Goal: Information Seeking & Learning: Learn about a topic

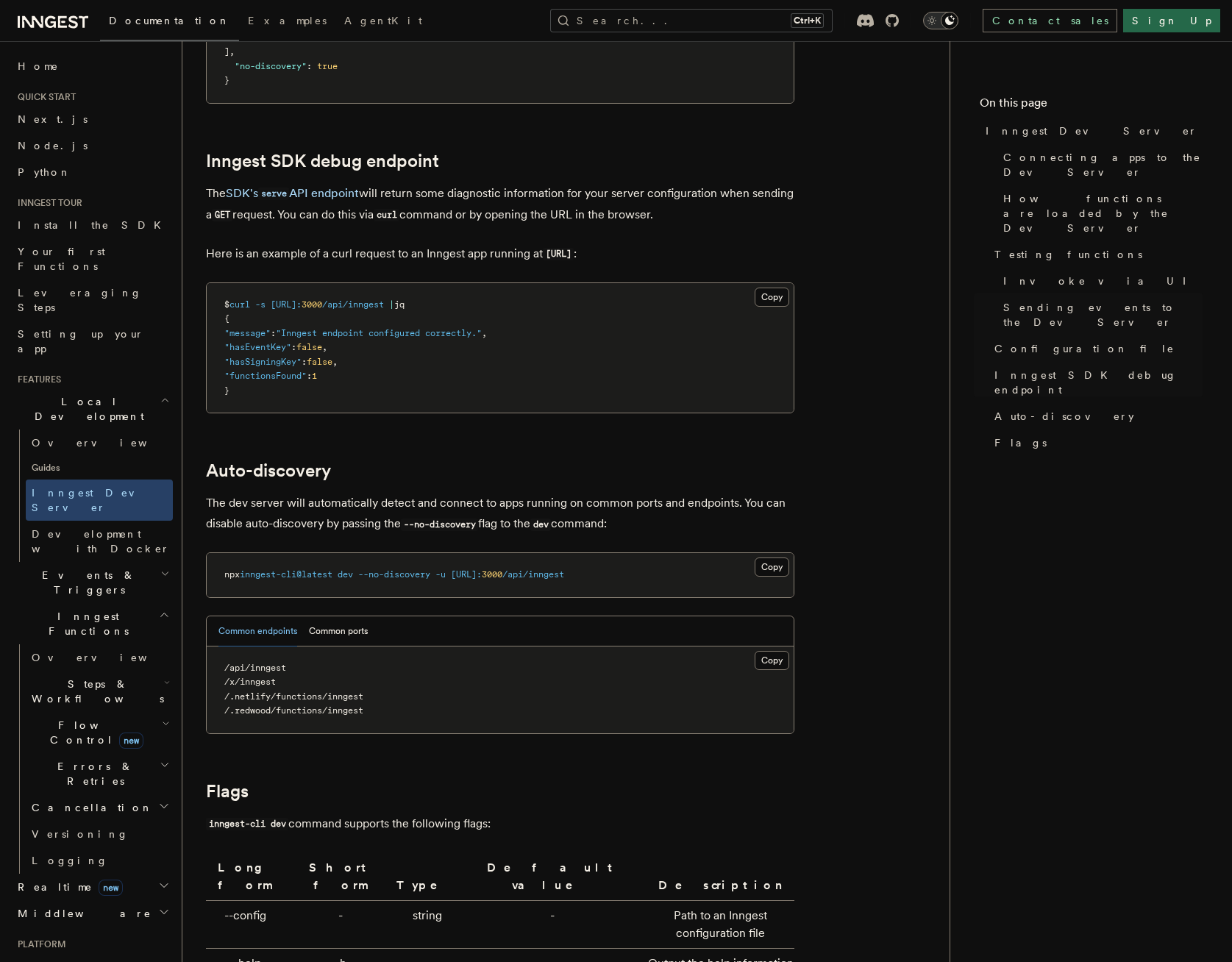
scroll to position [4611, 0]
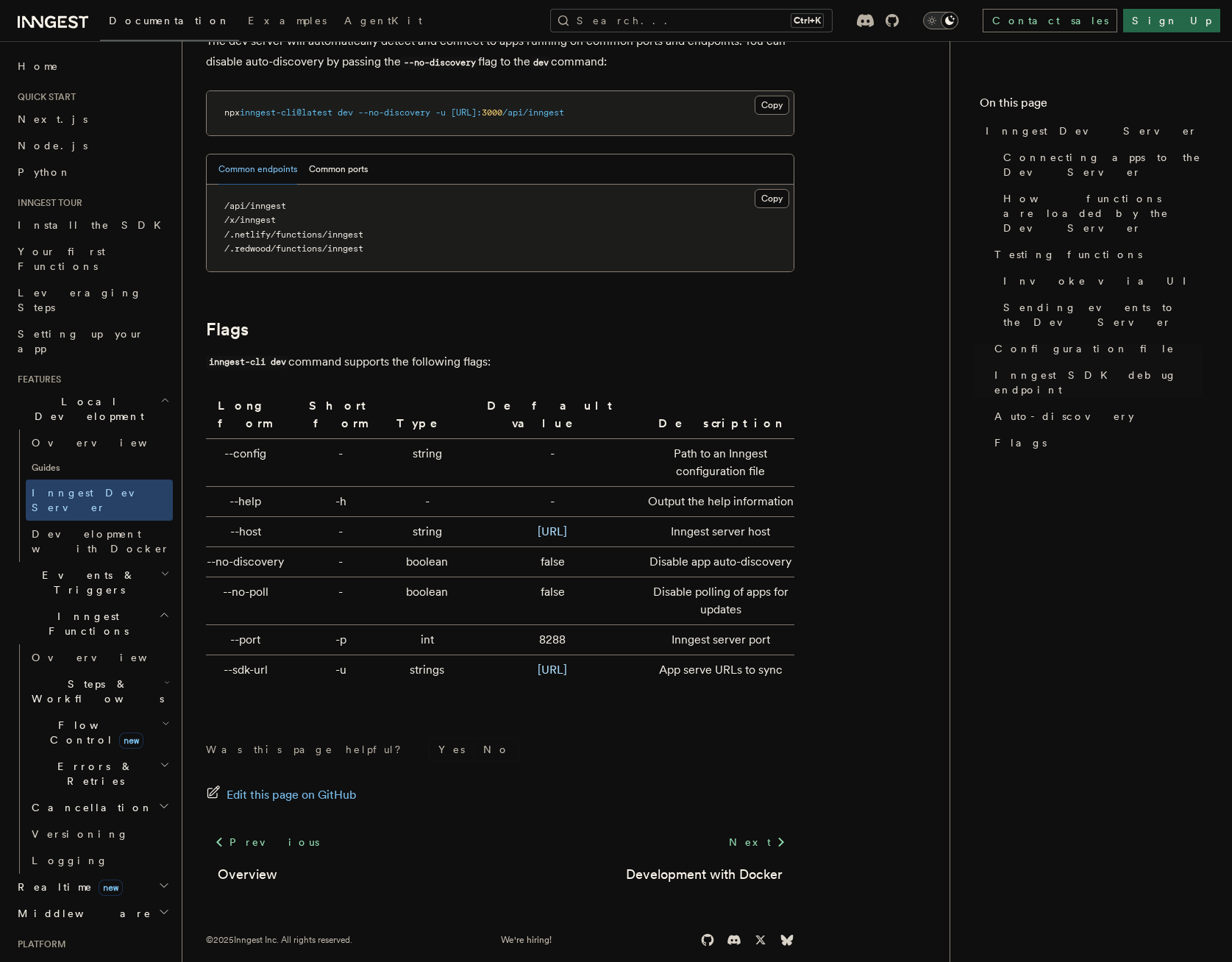
click at [135, 953] on h2 "Deployment" at bounding box center [92, 966] width 161 height 26
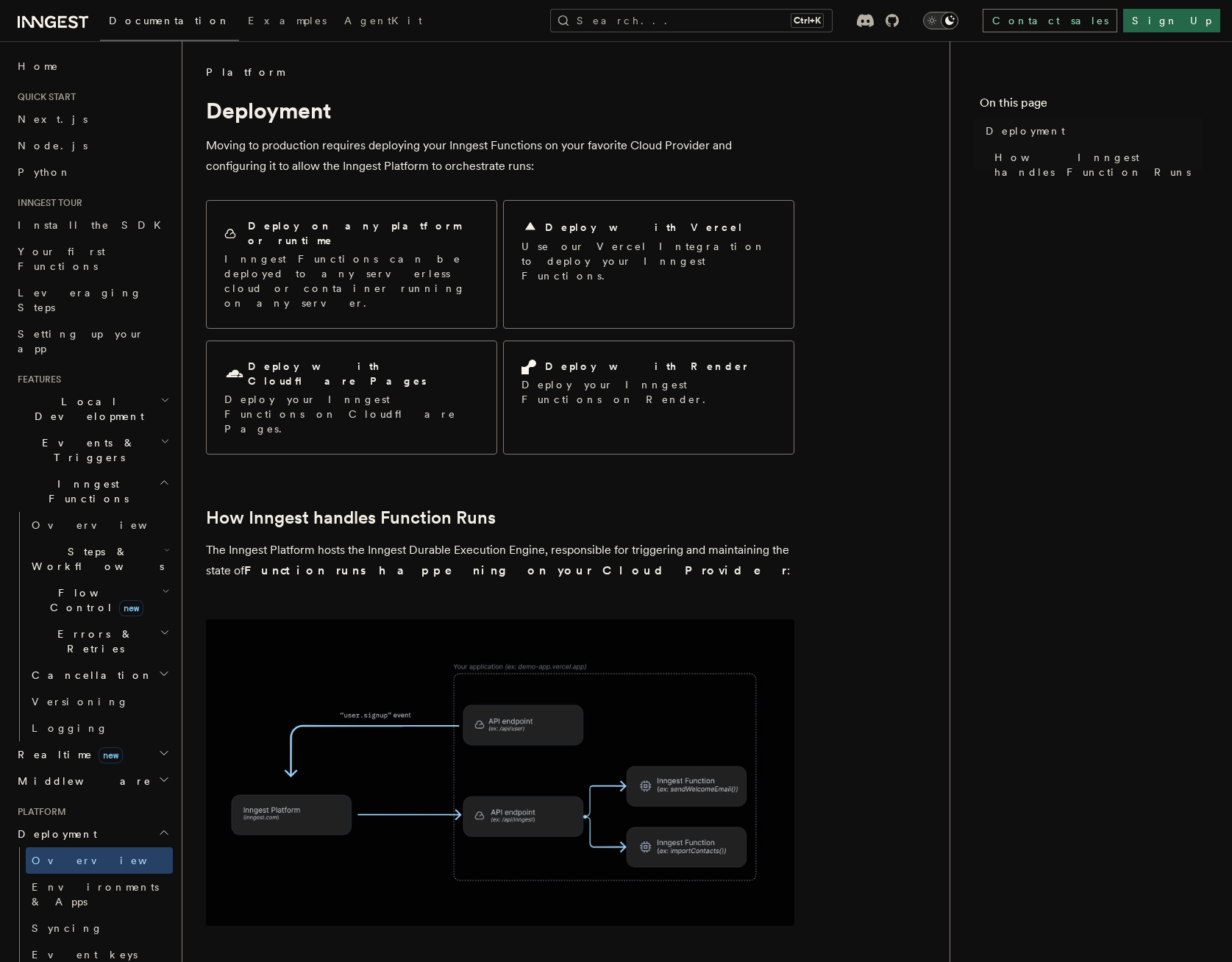
click at [484, 682] on img at bounding box center [501, 773] width 589 height 307
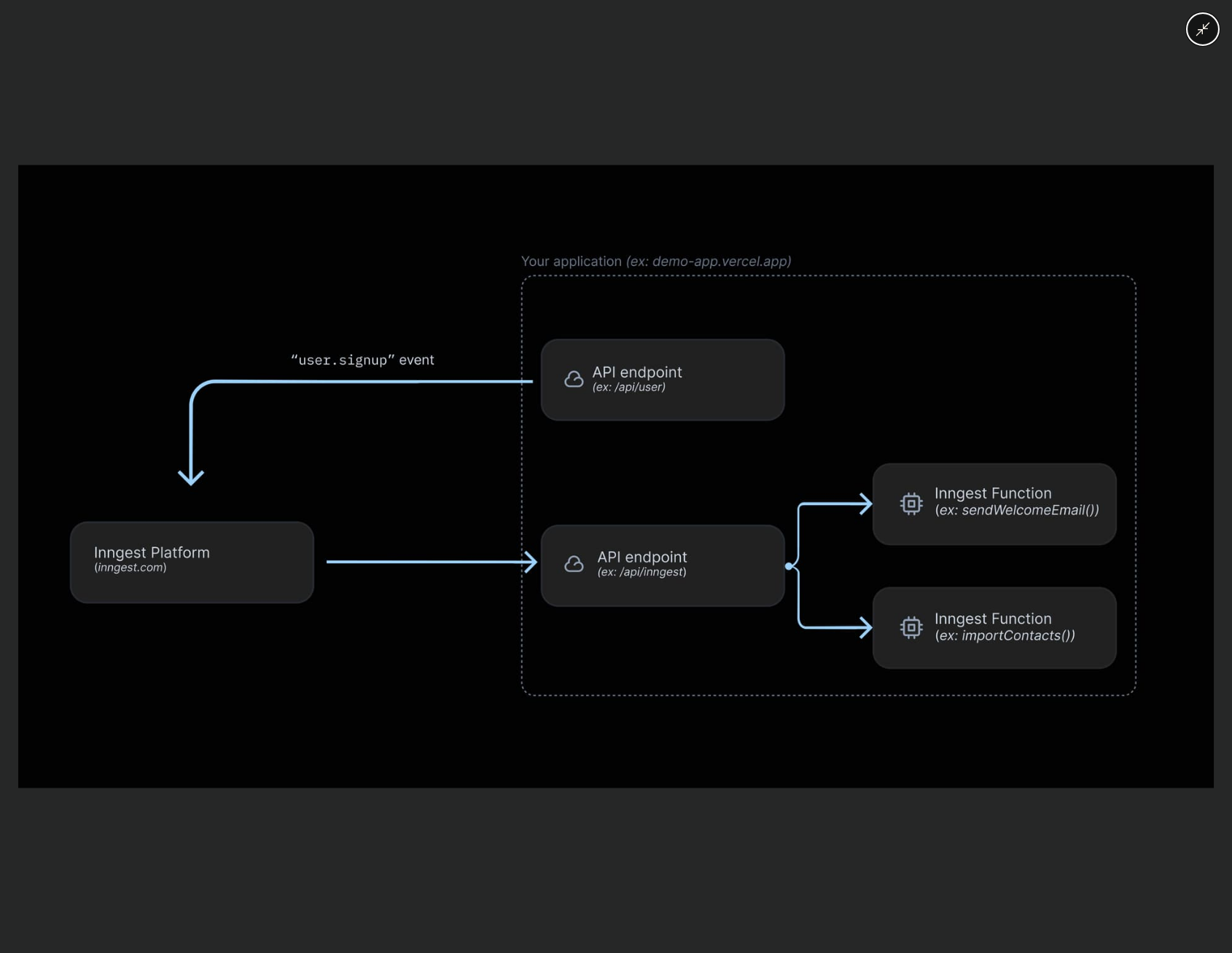
click at [479, 675] on img at bounding box center [616, 477] width 1196 height 623
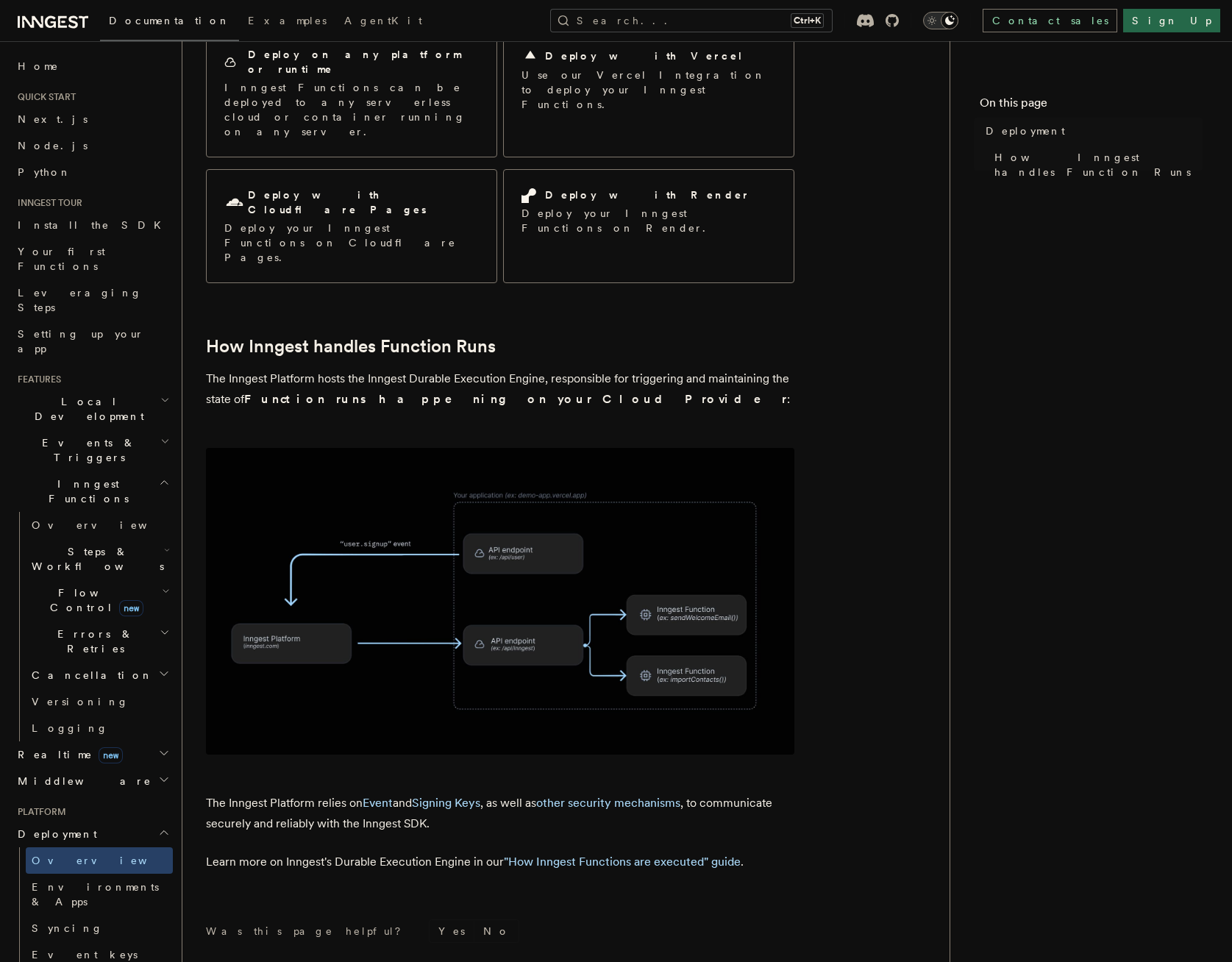
scroll to position [293, 0]
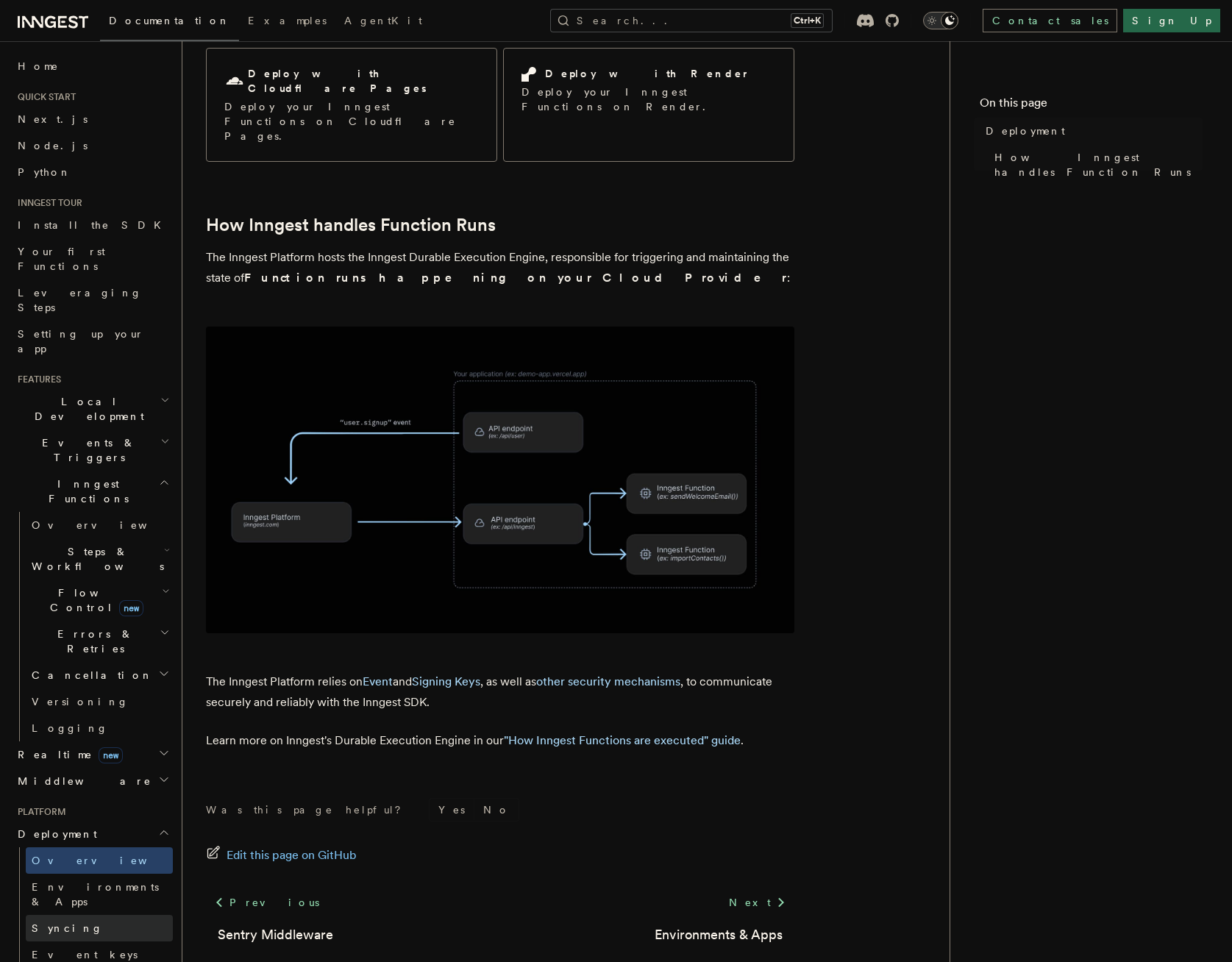
click at [89, 916] on link "Syncing" at bounding box center [99, 929] width 147 height 26
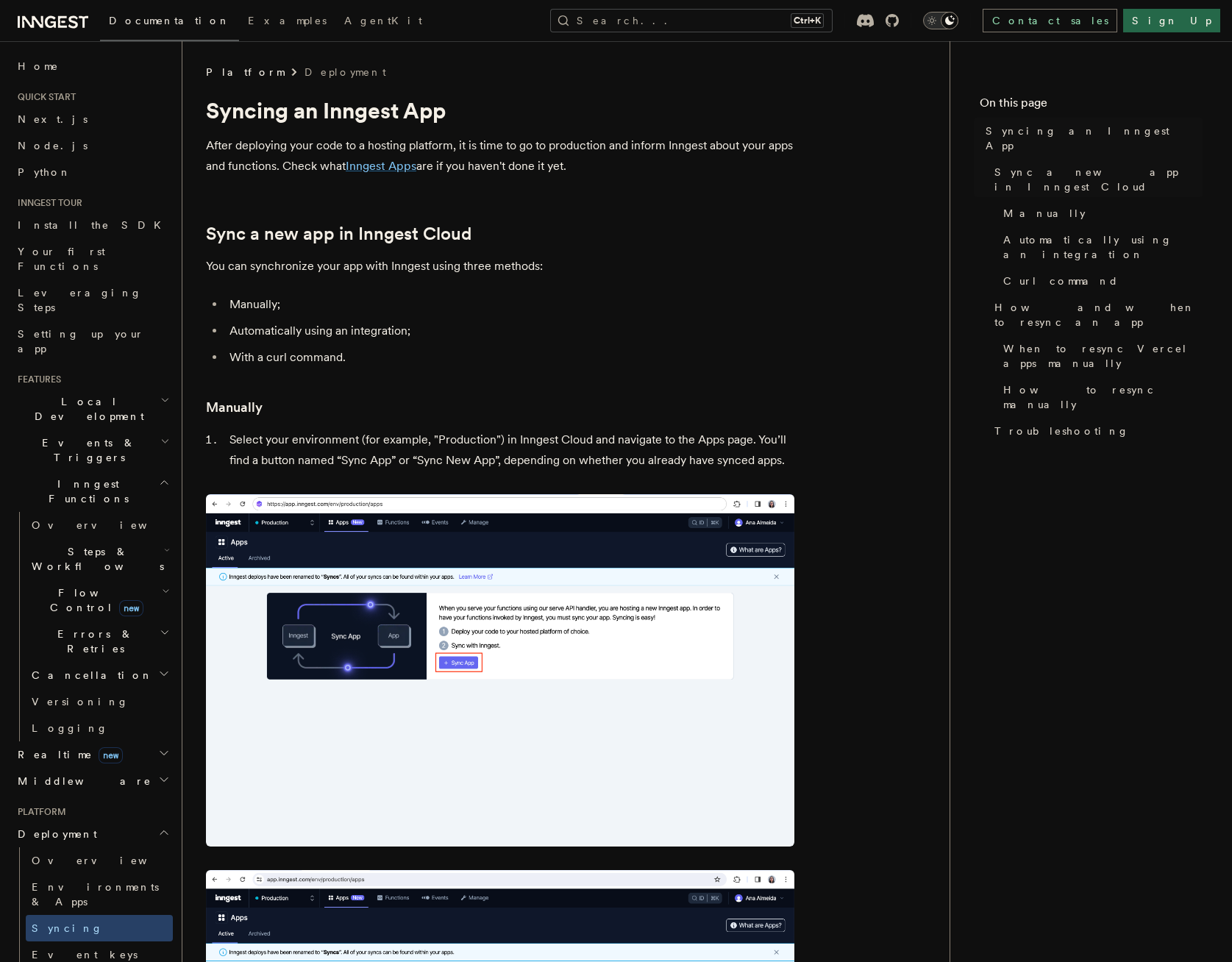
click at [391, 164] on link "Inngest Apps" at bounding box center [381, 165] width 71 height 14
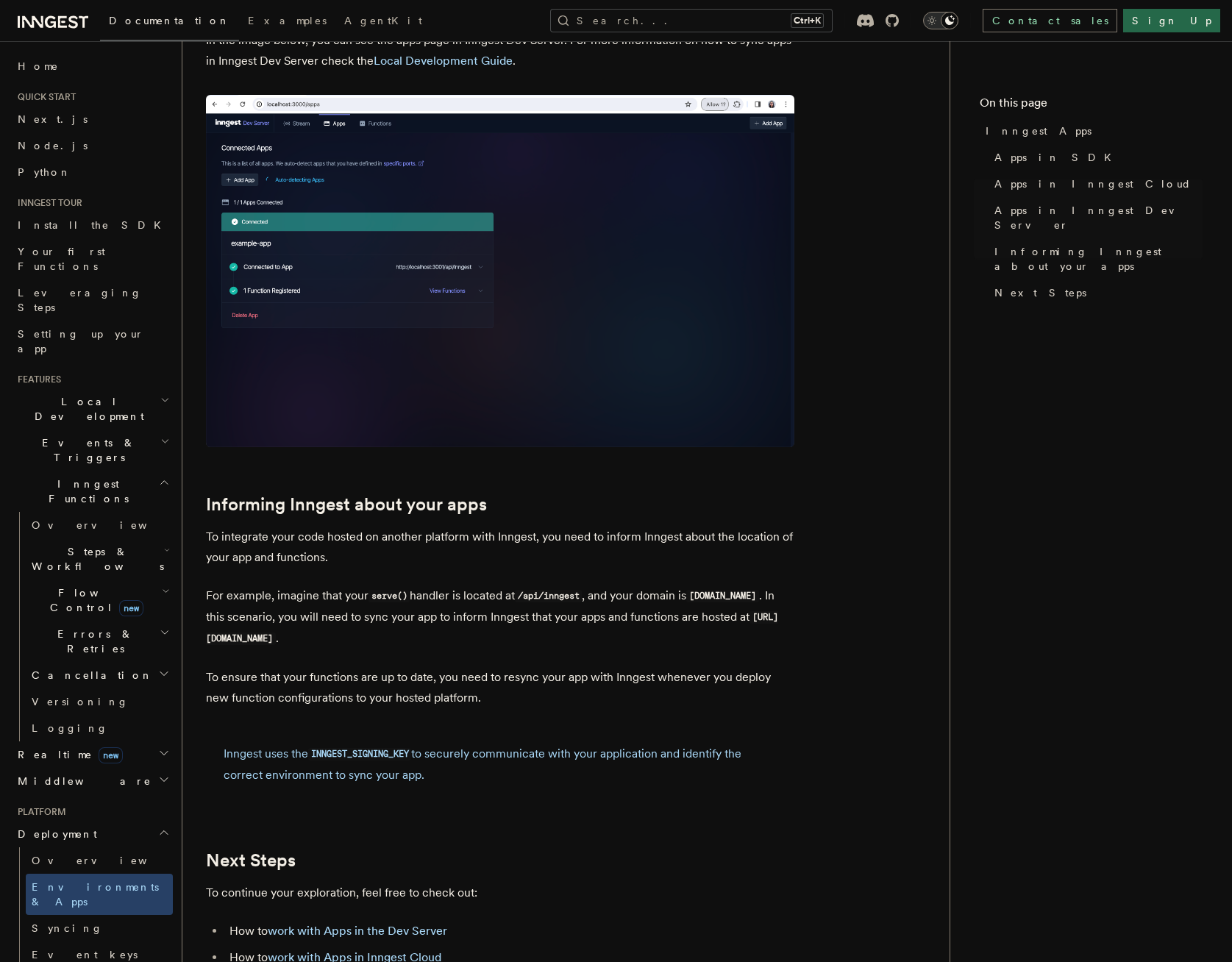
scroll to position [2077, 0]
